Goal: Find specific page/section: Find specific page/section

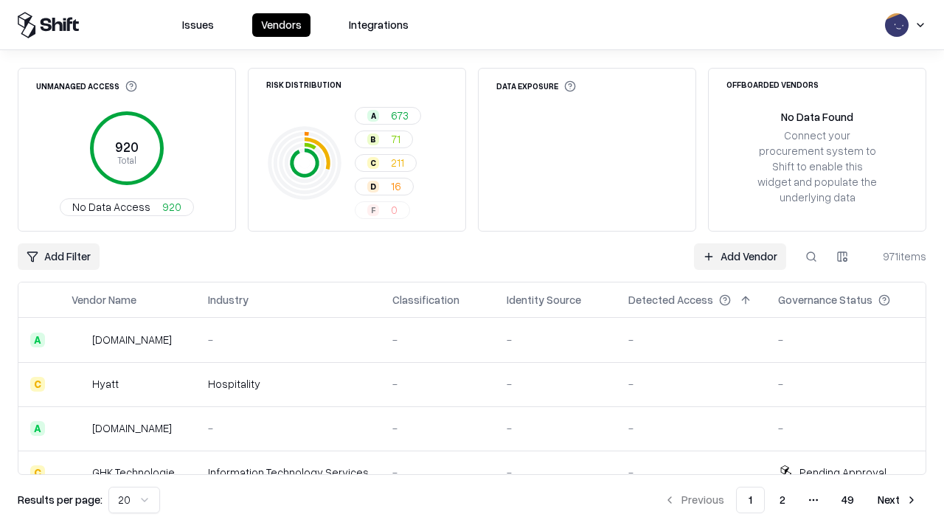
click at [842, 257] on html "Issues Vendors Integrations Unmanaged Access 920 Total No Data Access 920 Risk …" at bounding box center [472, 265] width 944 height 531
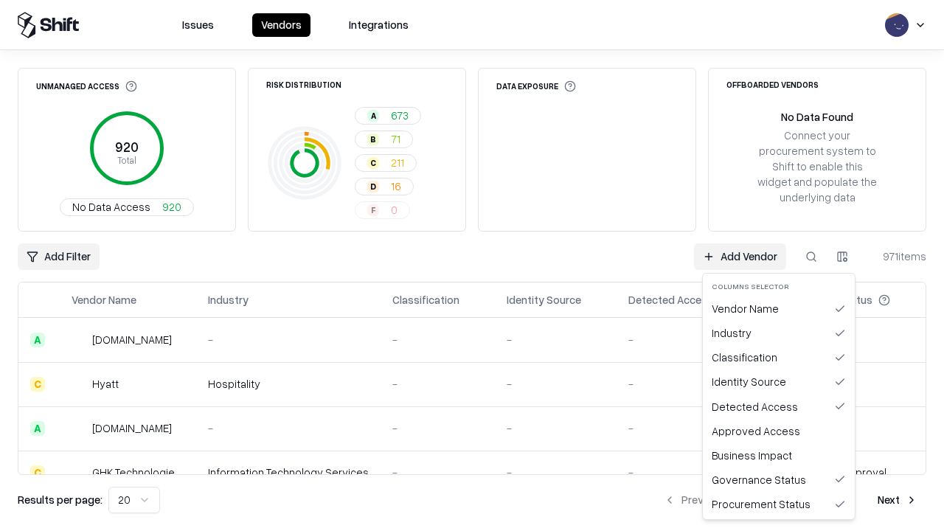
click at [472, 265] on html "Issues Vendors Integrations Unmanaged Access 920 Total No Data Access 920 Risk …" at bounding box center [472, 265] width 944 height 531
click at [842, 257] on html "Issues Vendors Integrations Unmanaged Access 920 Total No Data Access 920 Risk …" at bounding box center [472, 265] width 944 height 531
click at [779, 308] on div "Vendor Name" at bounding box center [779, 308] width 146 height 24
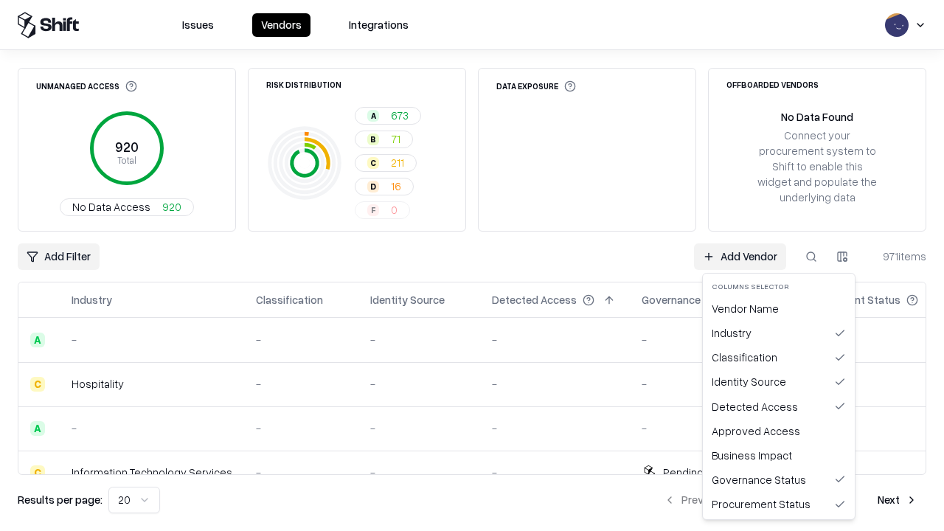
click at [842, 257] on html "Issues Vendors Integrations Unmanaged Access 920 Total No Data Access 920 Risk …" at bounding box center [472, 265] width 944 height 531
click at [779, 308] on div "Vendor Name" at bounding box center [779, 308] width 146 height 24
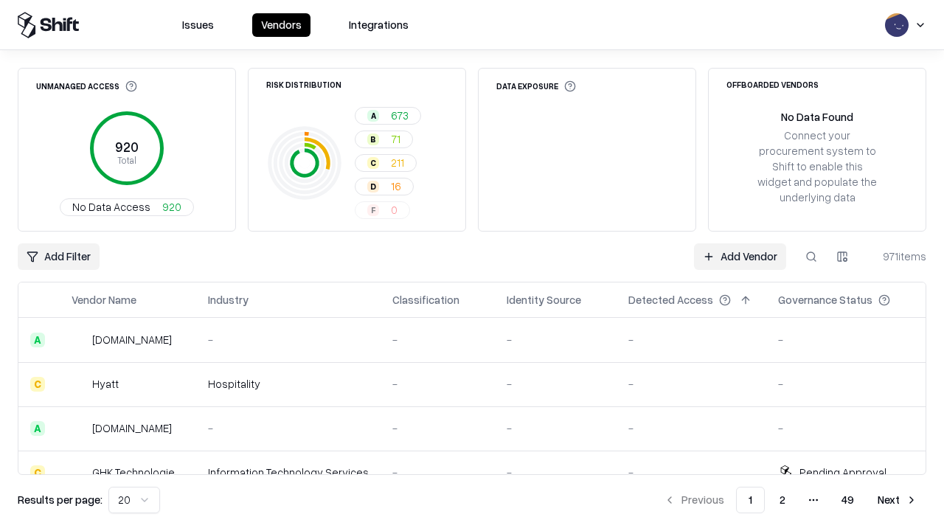
click at [842, 257] on html "Issues Vendors Integrations Unmanaged Access 920 Total No Data Access 920 Risk …" at bounding box center [472, 265] width 944 height 531
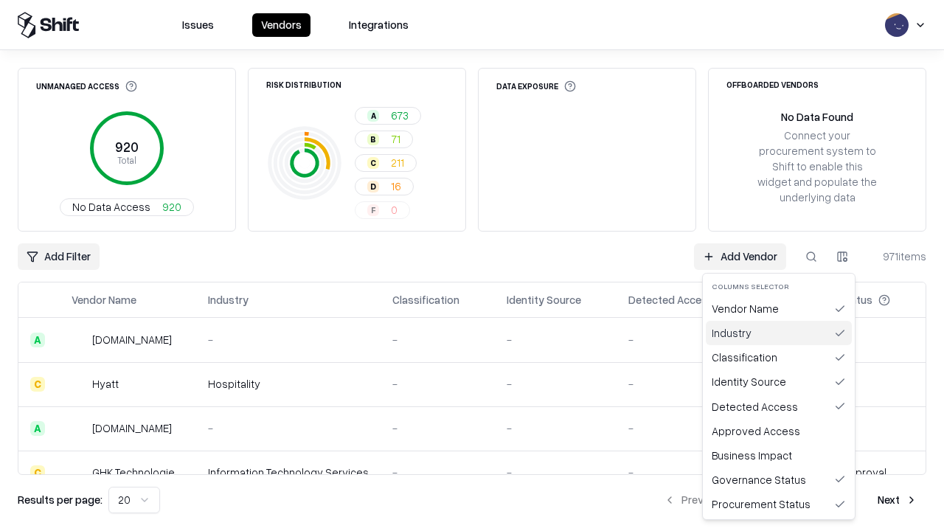
click at [779, 332] on div "Industry" at bounding box center [779, 333] width 146 height 24
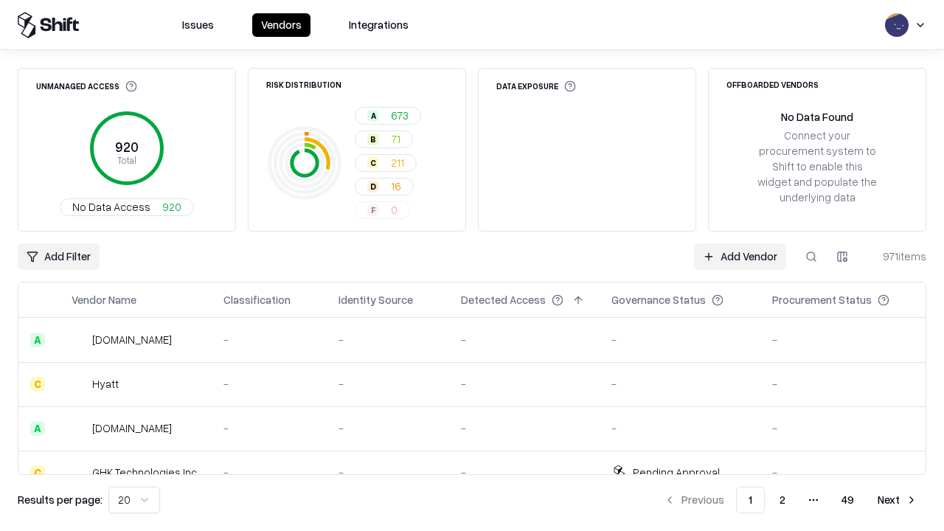
click at [842, 257] on html "Issues Vendors Integrations Unmanaged Access 920 Total No Data Access 920 Risk …" at bounding box center [472, 265] width 944 height 531
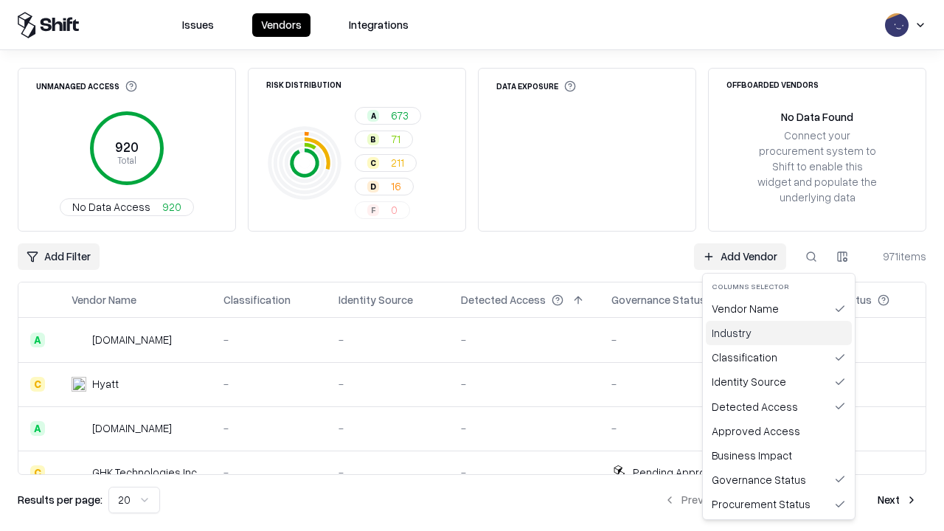
click at [779, 332] on div "Industry" at bounding box center [779, 333] width 146 height 24
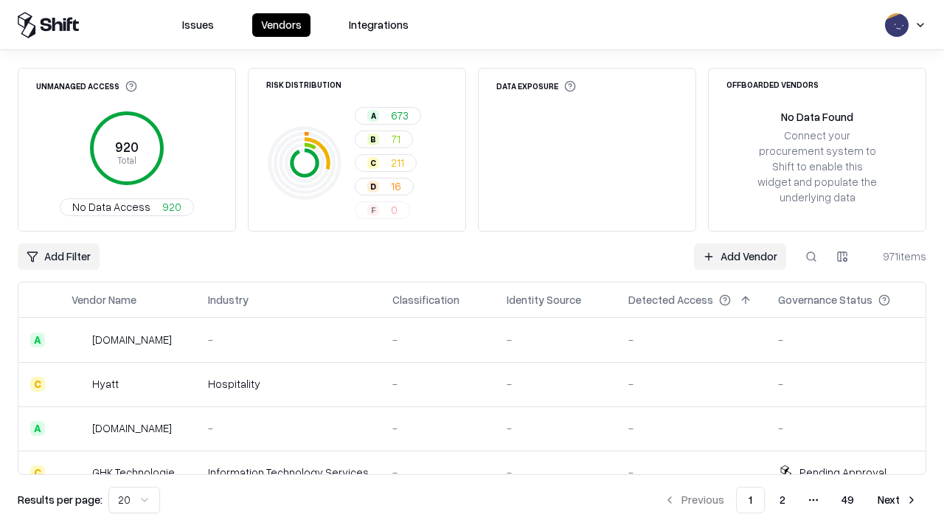
click at [842, 257] on html "Issues Vendors Integrations Unmanaged Access 920 Total No Data Access 920 Risk …" at bounding box center [472, 265] width 944 height 531
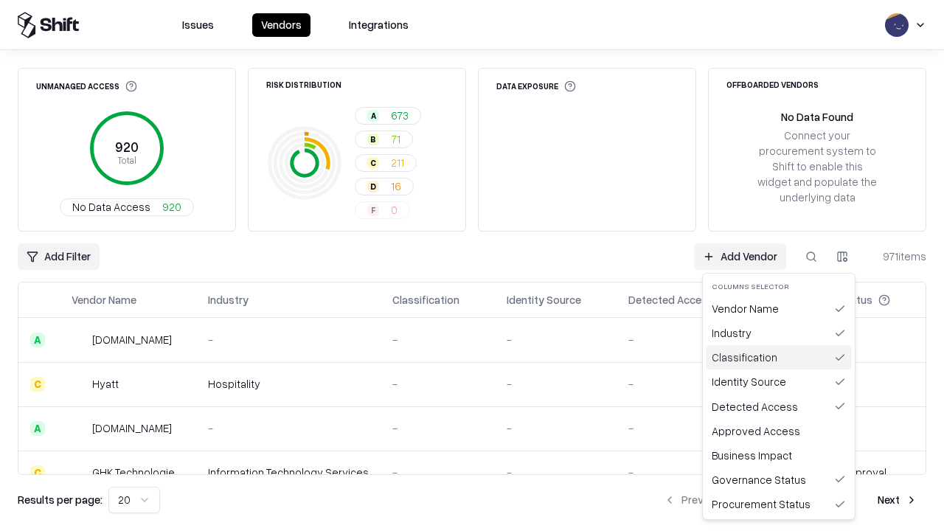
click at [779, 357] on div "Classification" at bounding box center [779, 357] width 146 height 24
click at [842, 257] on html "Issues Vendors Integrations Unmanaged Access 920 Total No Data Access 920 Risk …" at bounding box center [472, 265] width 944 height 531
click at [779, 357] on div "Classification" at bounding box center [779, 357] width 146 height 24
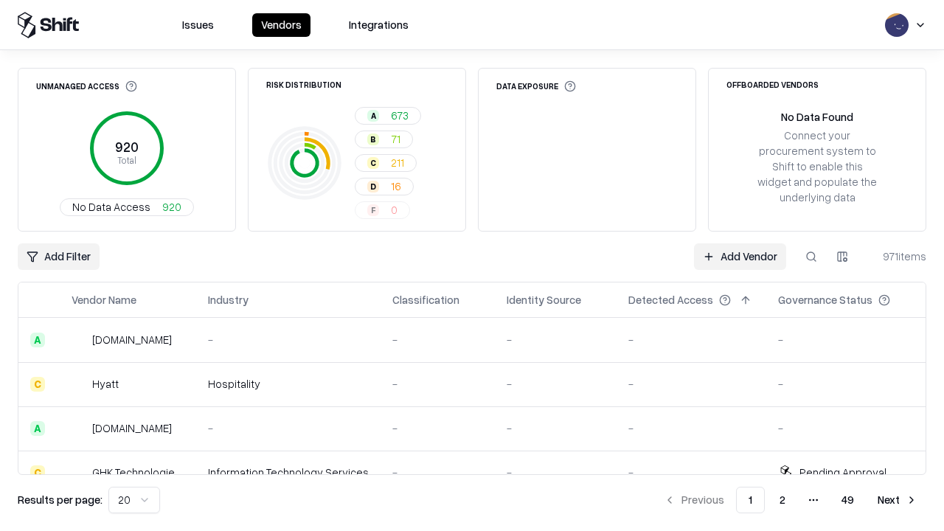
click at [842, 257] on html "Issues Vendors Integrations Unmanaged Access 920 Total No Data Access 920 Risk …" at bounding box center [472, 265] width 944 height 531
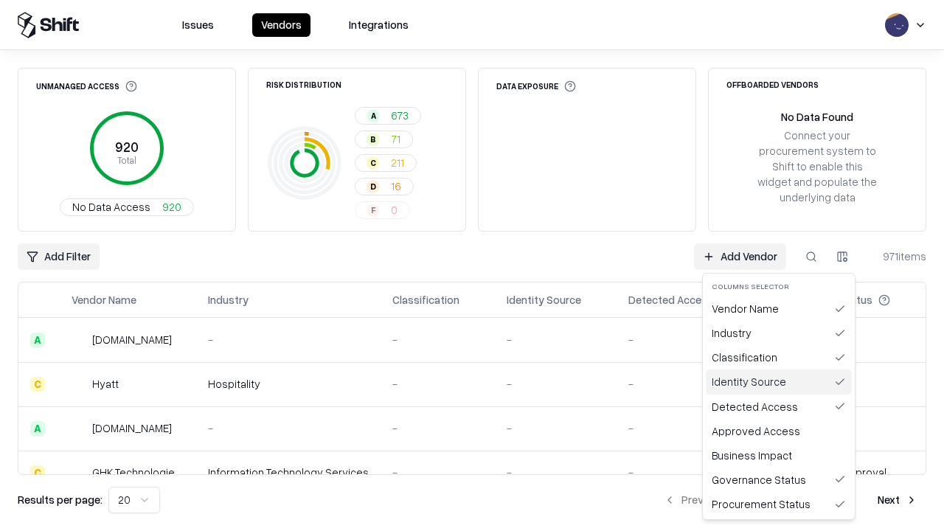
click at [779, 381] on div "Identity Source" at bounding box center [779, 381] width 146 height 24
